Goal: Task Accomplishment & Management: Use online tool/utility

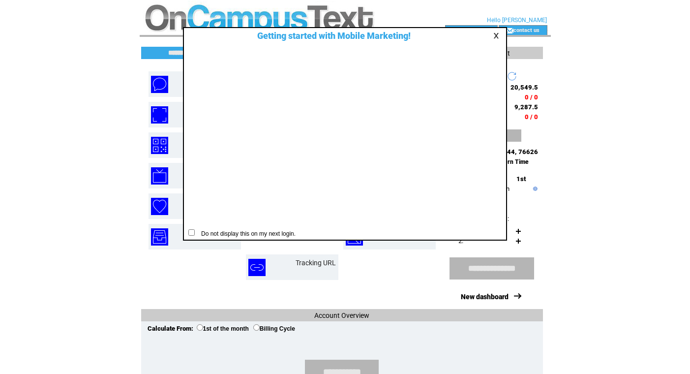
click at [493, 36] on link at bounding box center [497, 35] width 9 height 6
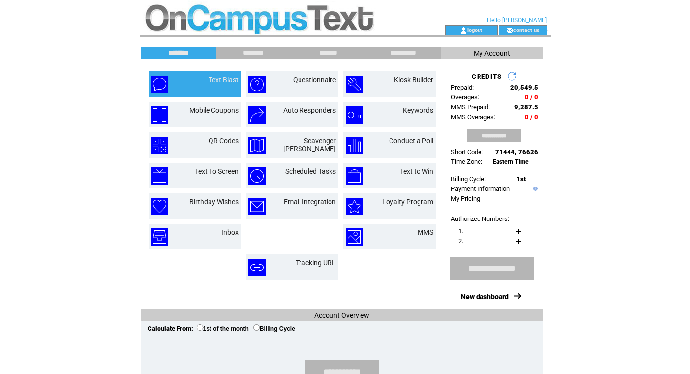
click at [215, 81] on link "Text Blast" at bounding box center [224, 80] width 30 height 8
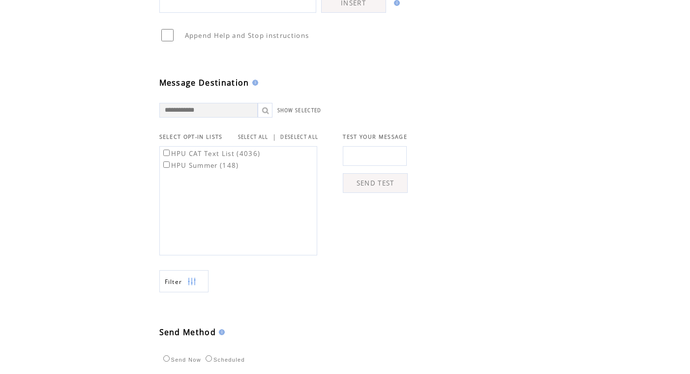
scroll to position [217, 0]
